Goal: Find specific page/section: Find specific page/section

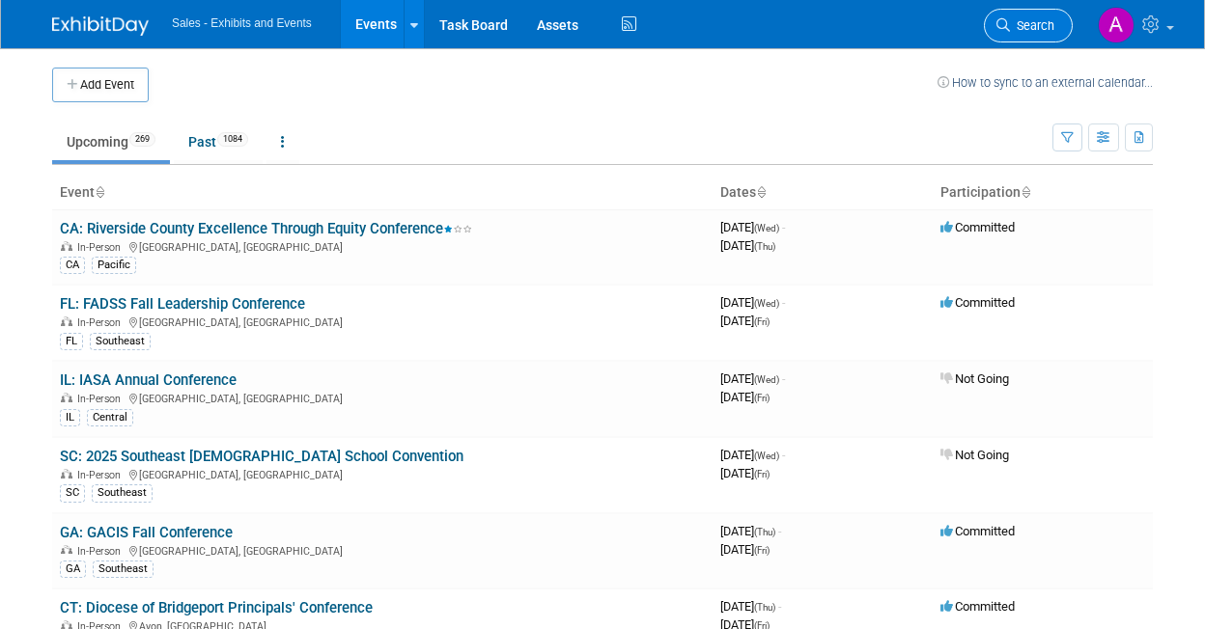
click at [1026, 21] on span "Search" at bounding box center [1032, 25] width 44 height 14
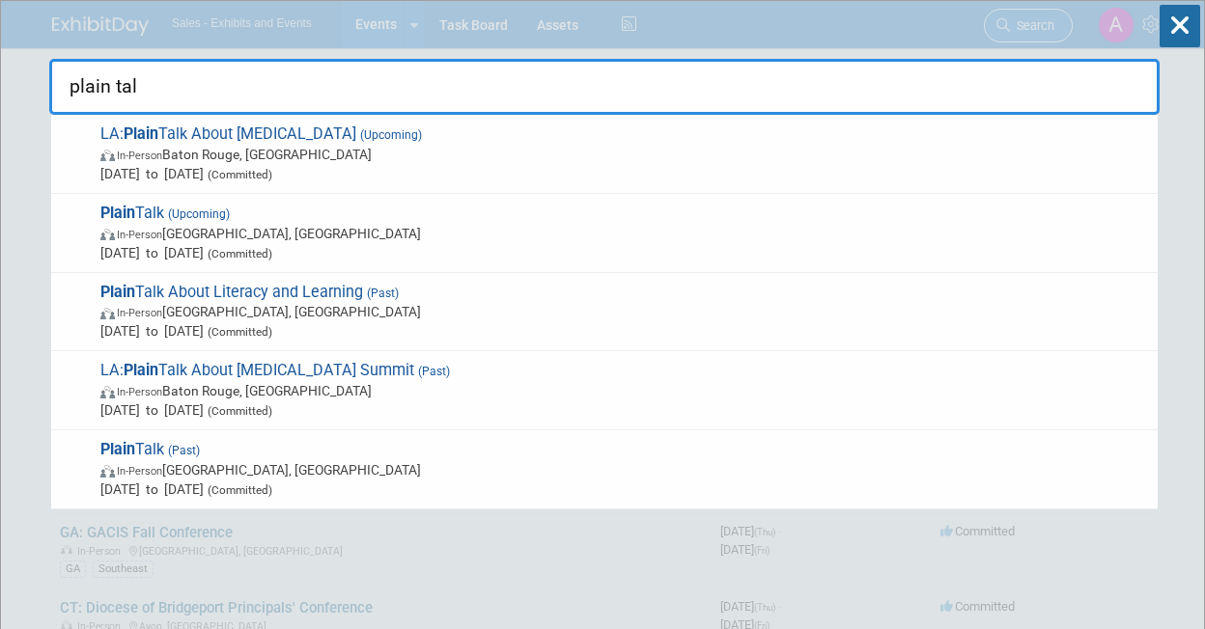
type input "plain talk"
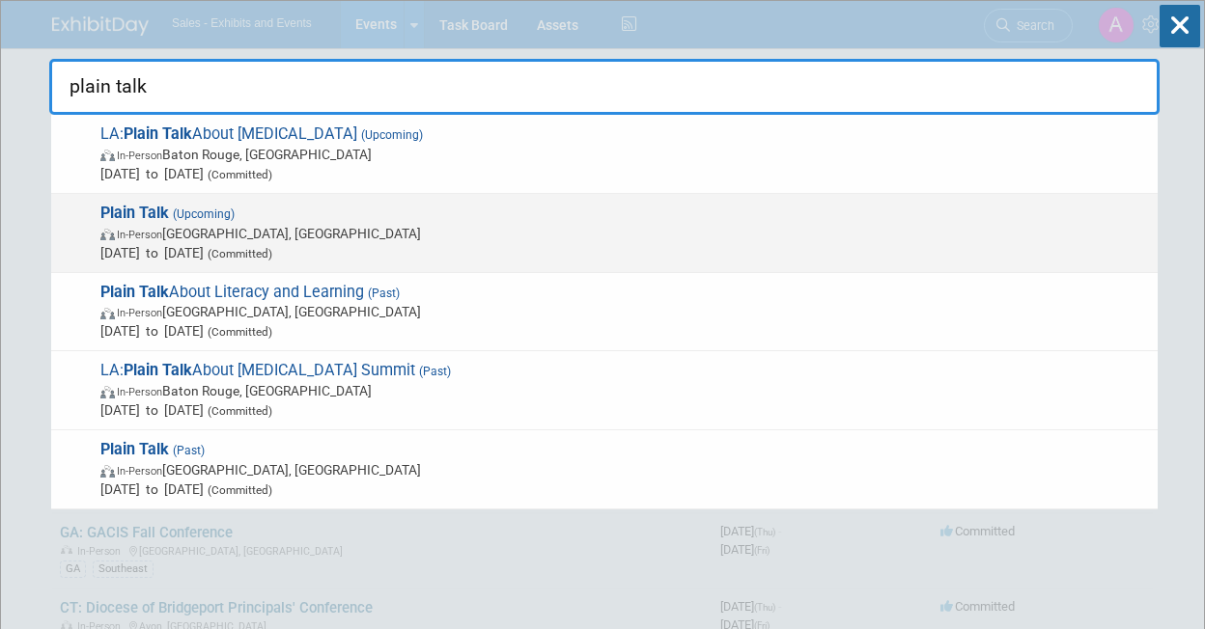
click at [383, 243] on span "Mar 11, 2026 to Mar 13, 2026 (Committed)" at bounding box center [624, 252] width 1048 height 19
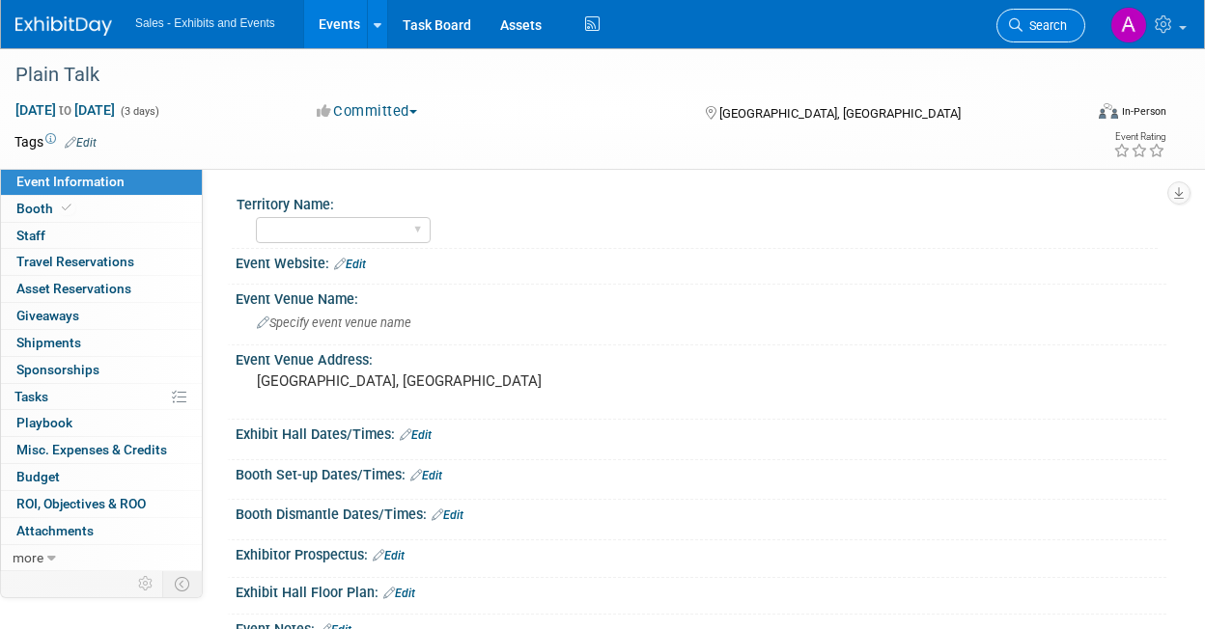
click at [1047, 18] on span "Search" at bounding box center [1044, 25] width 44 height 14
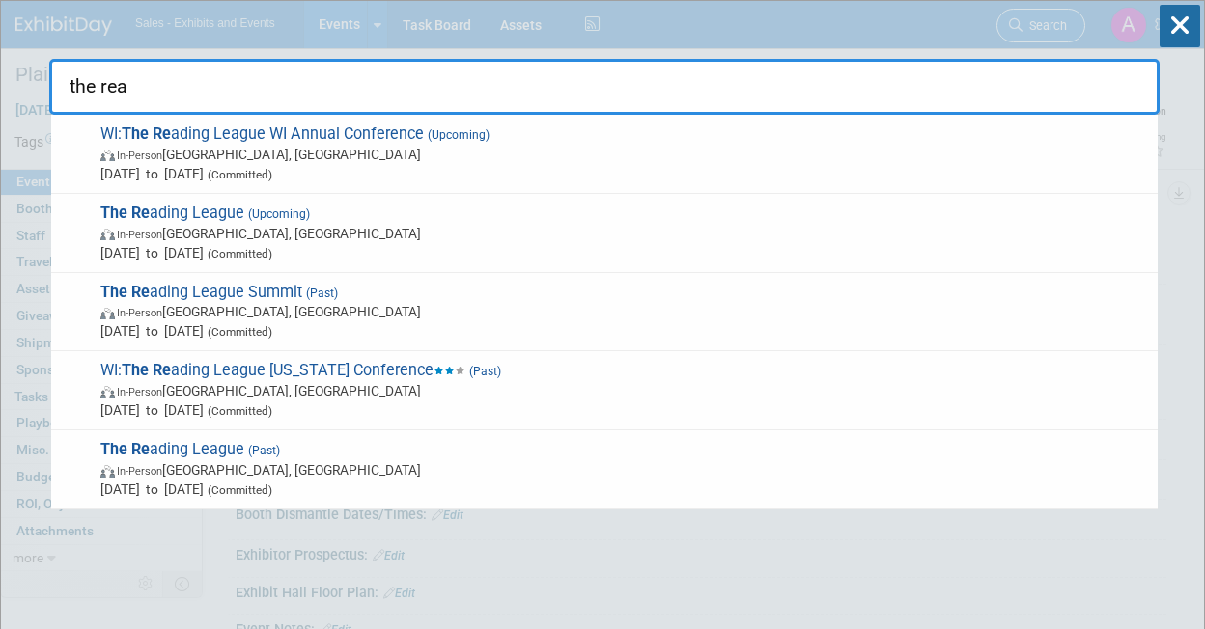
type input "the read"
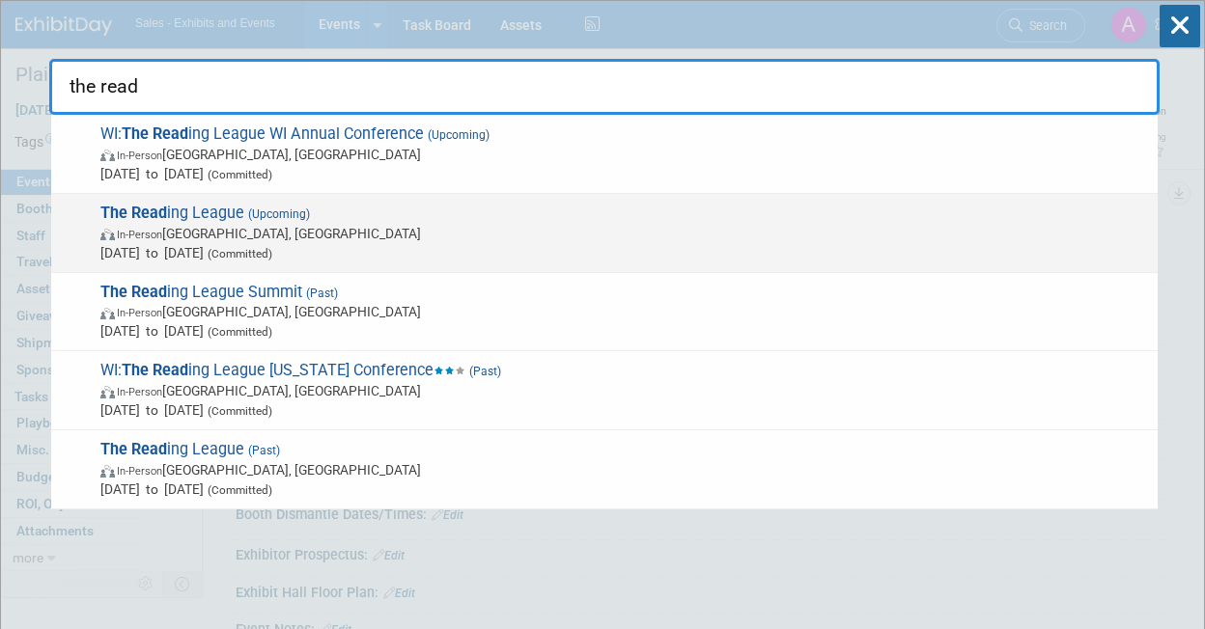
click at [456, 233] on span "In-Person [GEOGRAPHIC_DATA], [GEOGRAPHIC_DATA]" at bounding box center [624, 233] width 1048 height 19
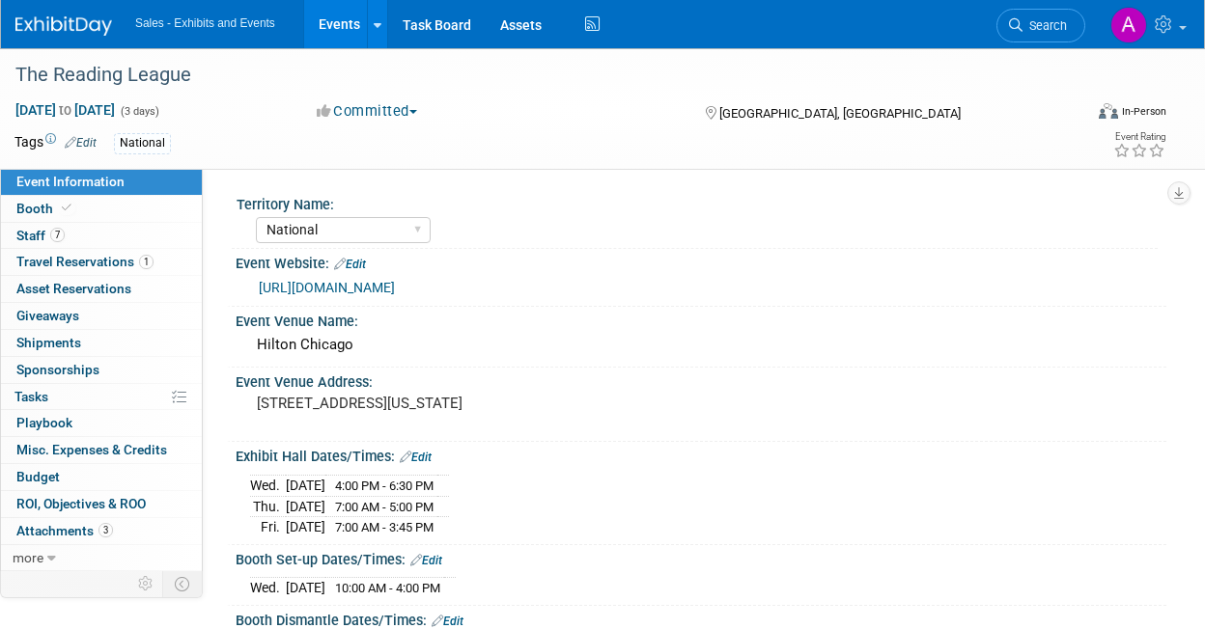
select select "National"
click at [105, 233] on link "7 Staff 7" at bounding box center [101, 236] width 201 height 26
